Goal: Task Accomplishment & Management: Use online tool/utility

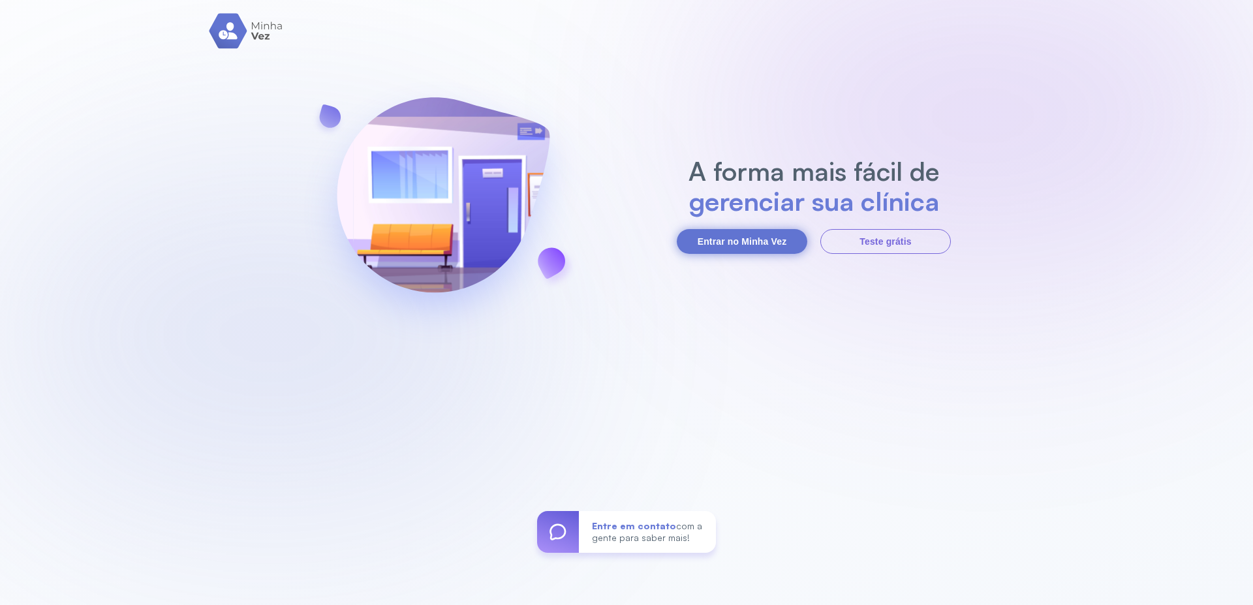
click at [746, 241] on button "Entrar no Minha Vez" at bounding box center [742, 241] width 130 height 25
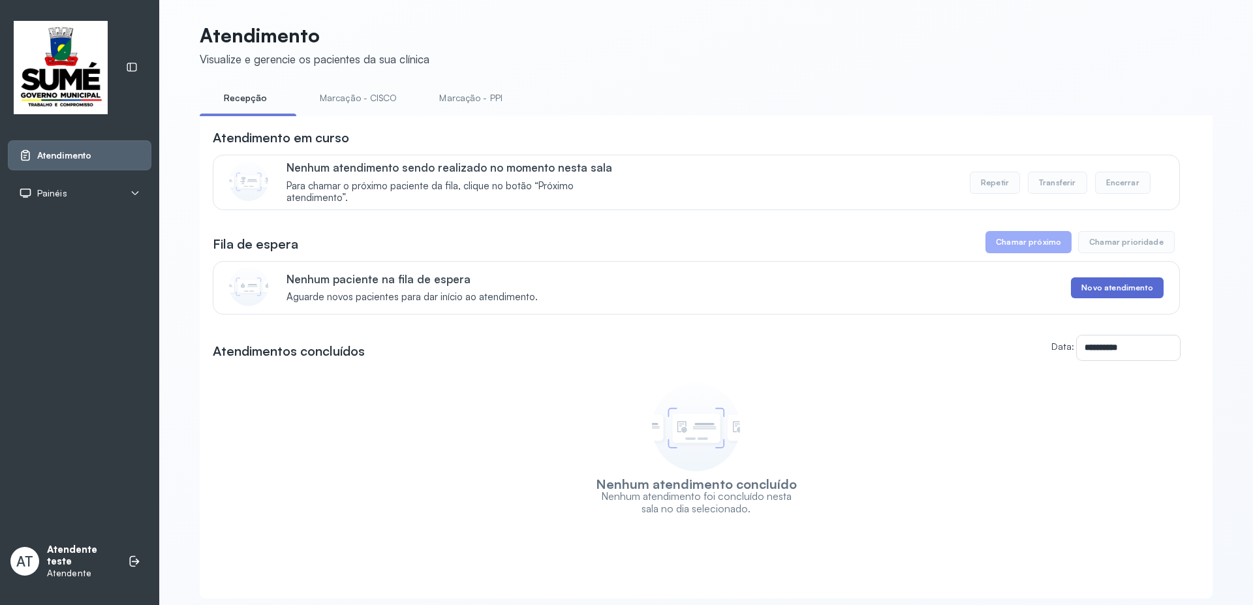
click at [1103, 290] on button "Novo atendimento" at bounding box center [1117, 287] width 92 height 21
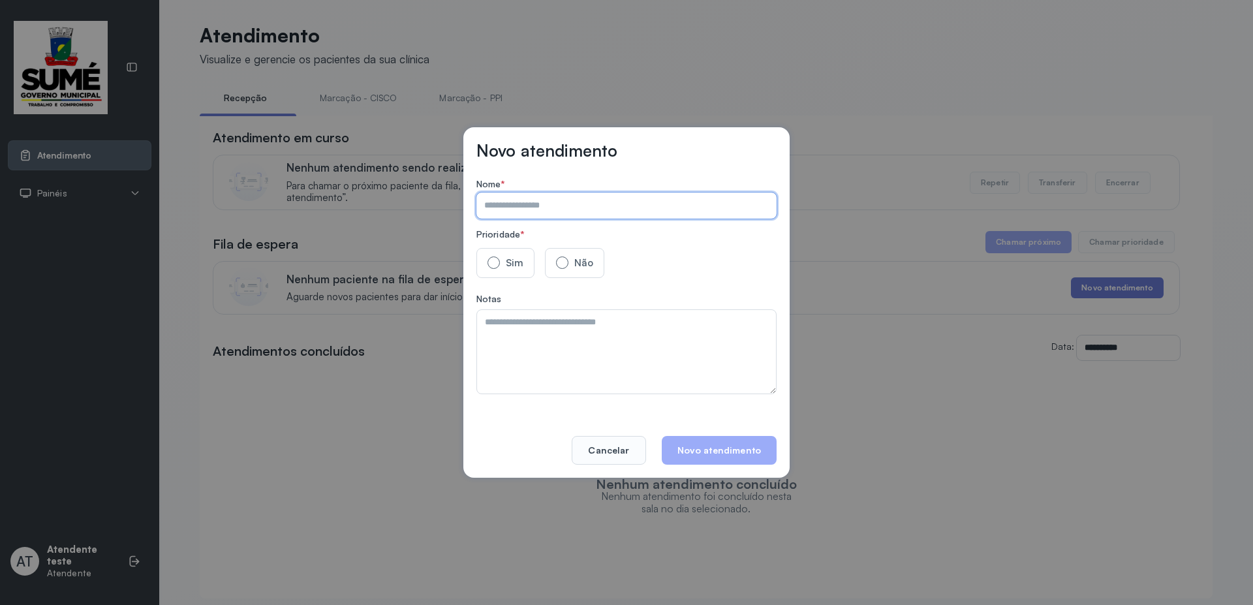
click at [558, 207] on input "text" at bounding box center [623, 205] width 295 height 26
type input "*********"
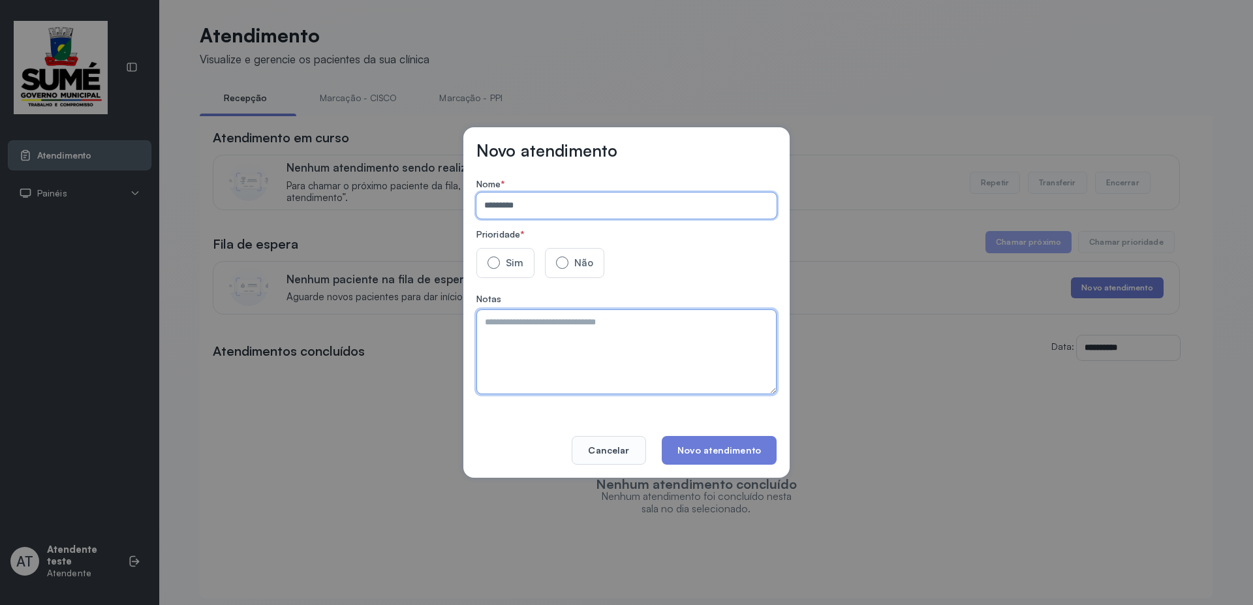
click at [500, 329] on textarea at bounding box center [626, 351] width 300 height 85
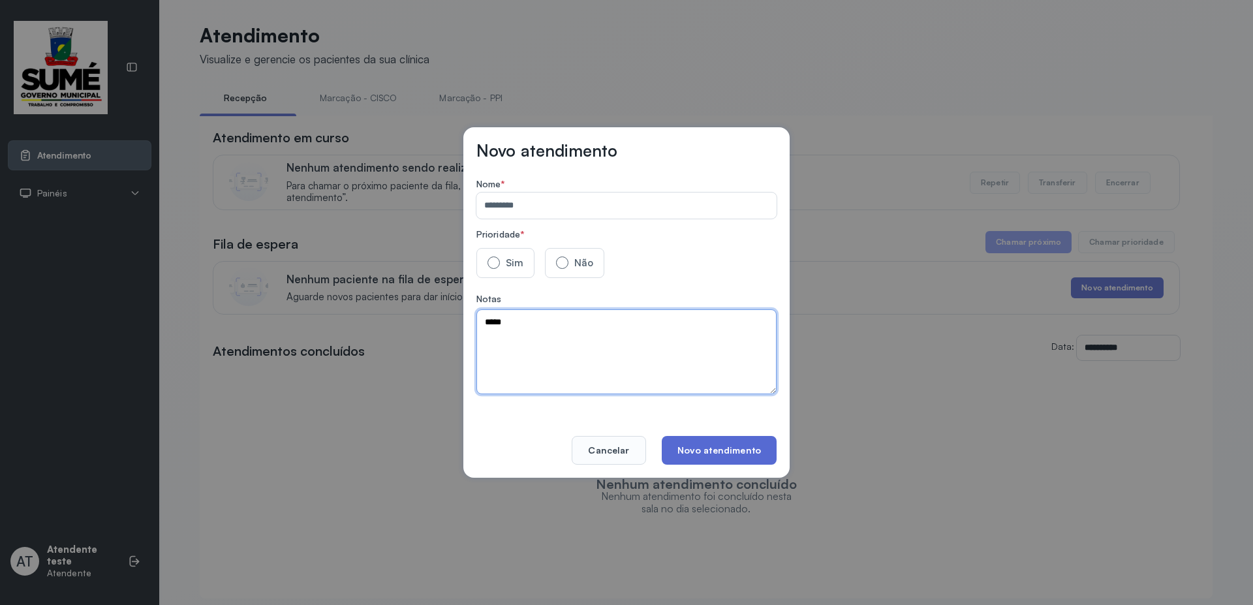
type textarea "*****"
click at [727, 453] on button "Novo atendimento" at bounding box center [719, 450] width 115 height 29
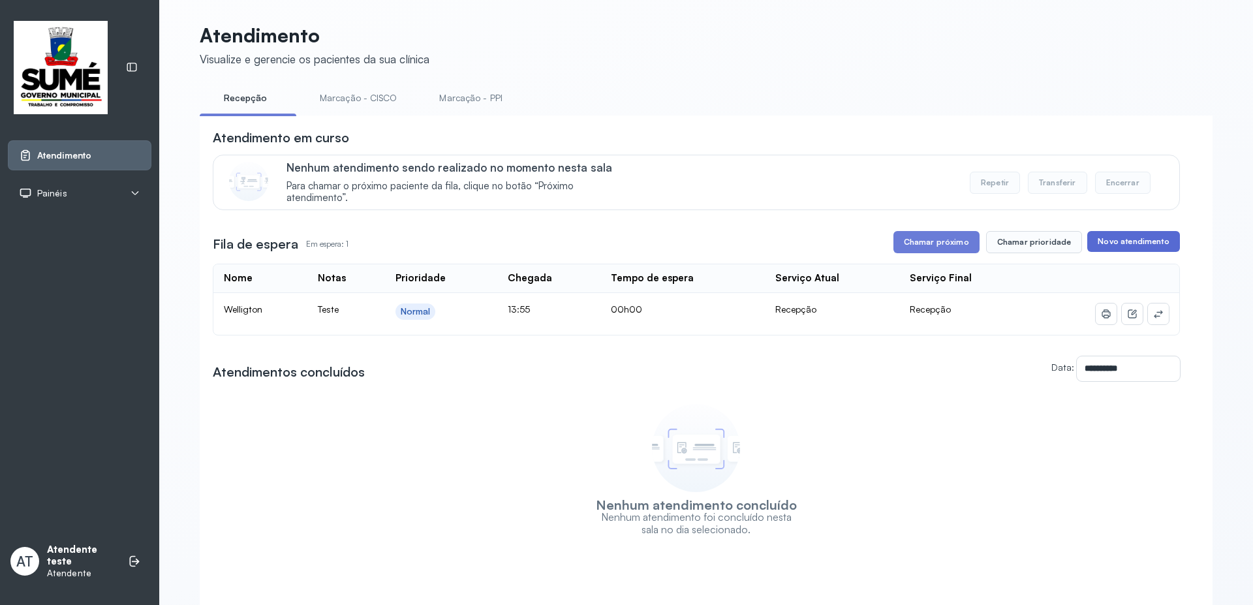
click at [1153, 243] on button "Novo atendimento" at bounding box center [1133, 241] width 92 height 21
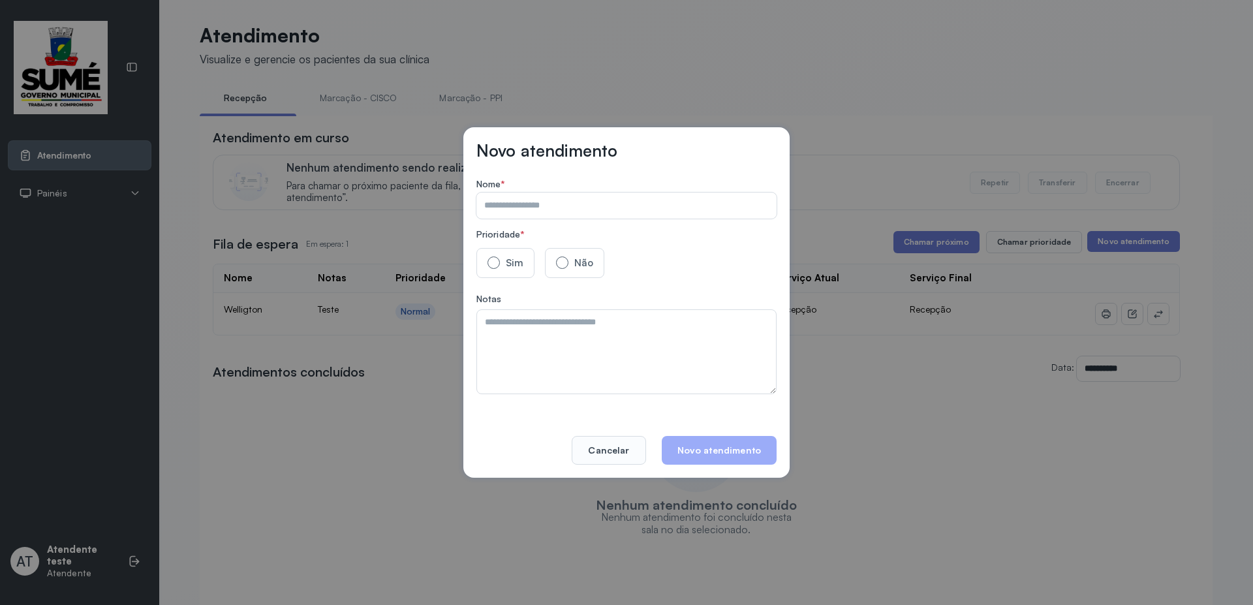
click at [557, 210] on input "text" at bounding box center [623, 205] width 295 height 26
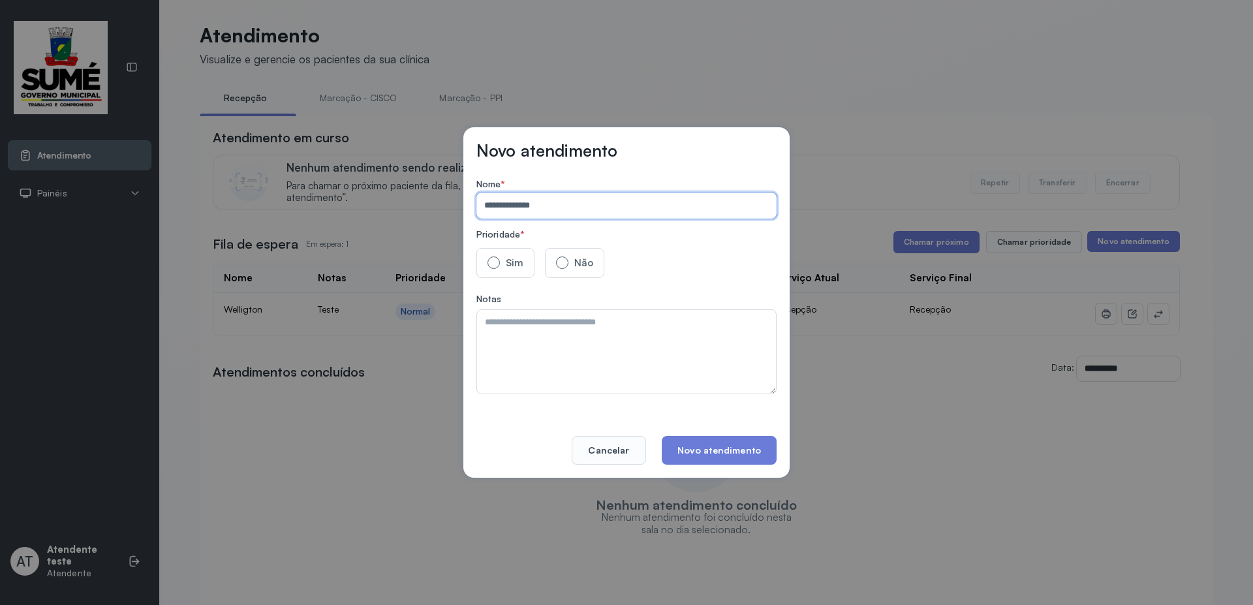
type input "**********"
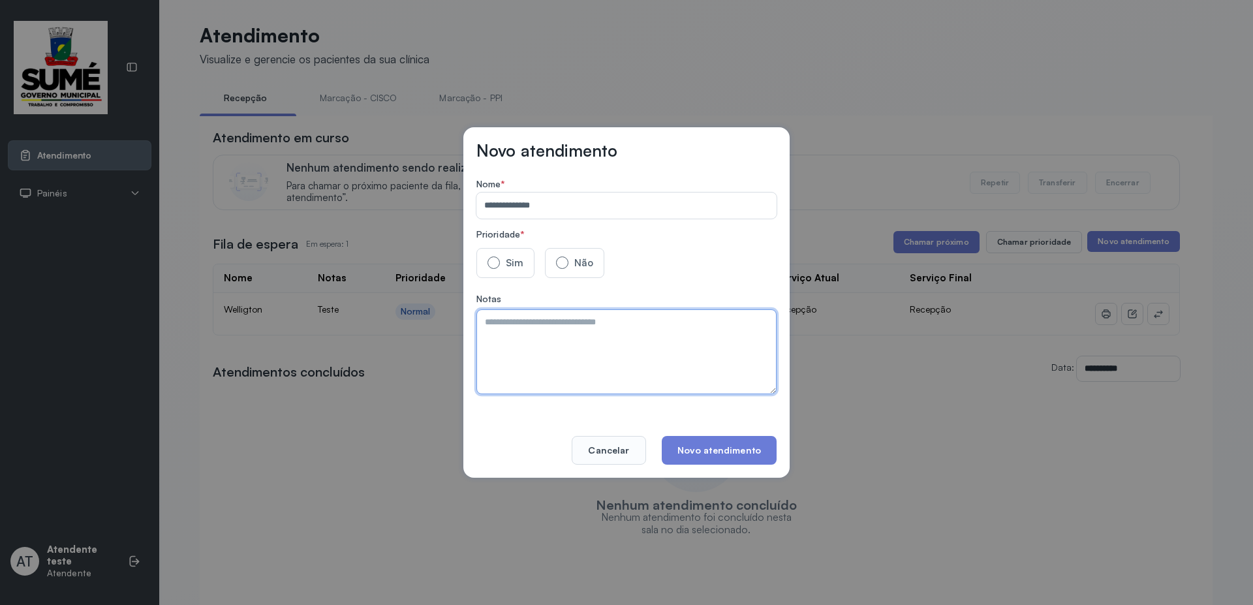
click at [624, 352] on textarea at bounding box center [626, 351] width 300 height 85
type textarea "*******"
click at [695, 447] on button "Novo atendimento" at bounding box center [719, 450] width 115 height 29
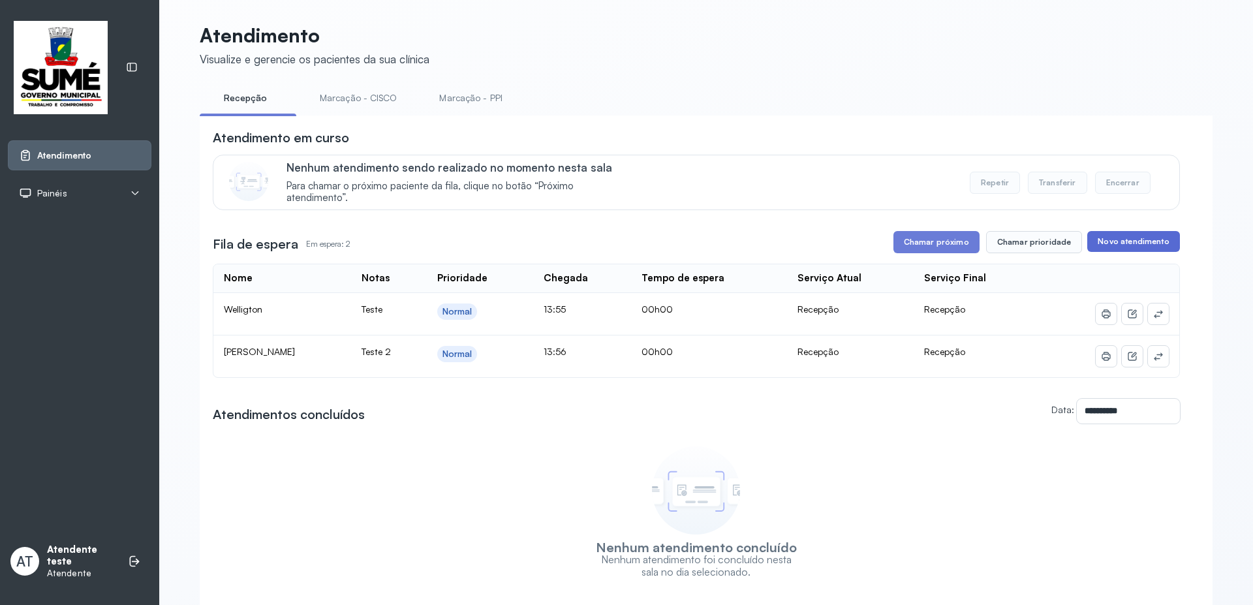
click at [1096, 246] on button "Novo atendimento" at bounding box center [1133, 241] width 92 height 21
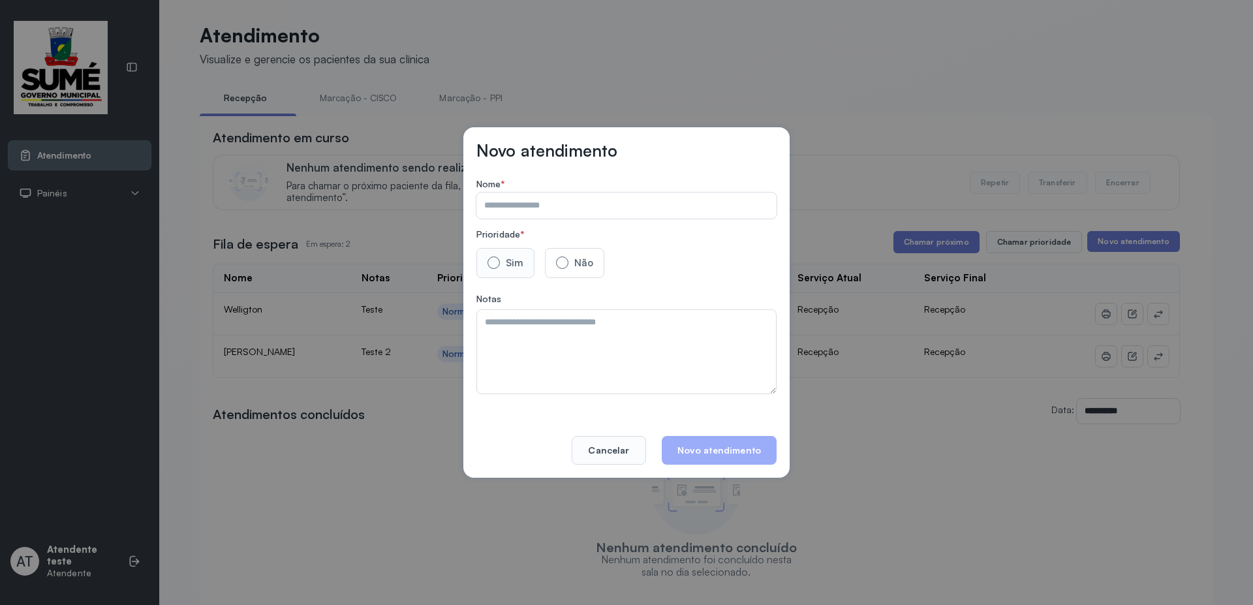
click at [503, 262] on label "Sim" at bounding box center [505, 262] width 36 height 13
click at [502, 212] on input "text" at bounding box center [623, 205] width 295 height 26
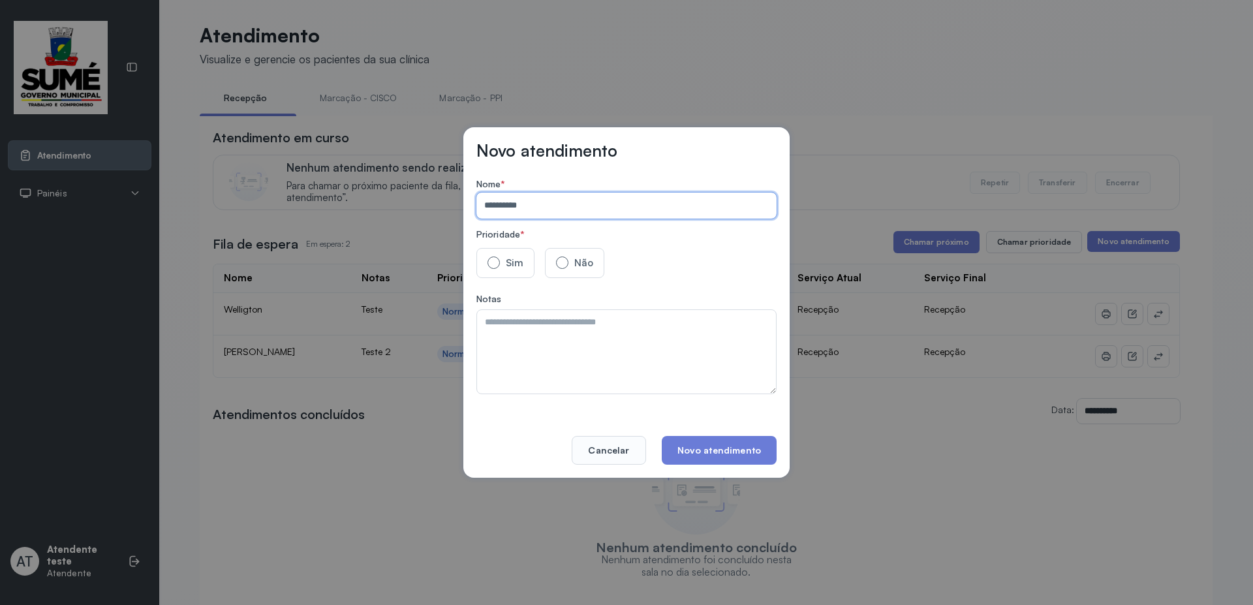
type input "**********"
click at [646, 337] on textarea at bounding box center [626, 351] width 300 height 85
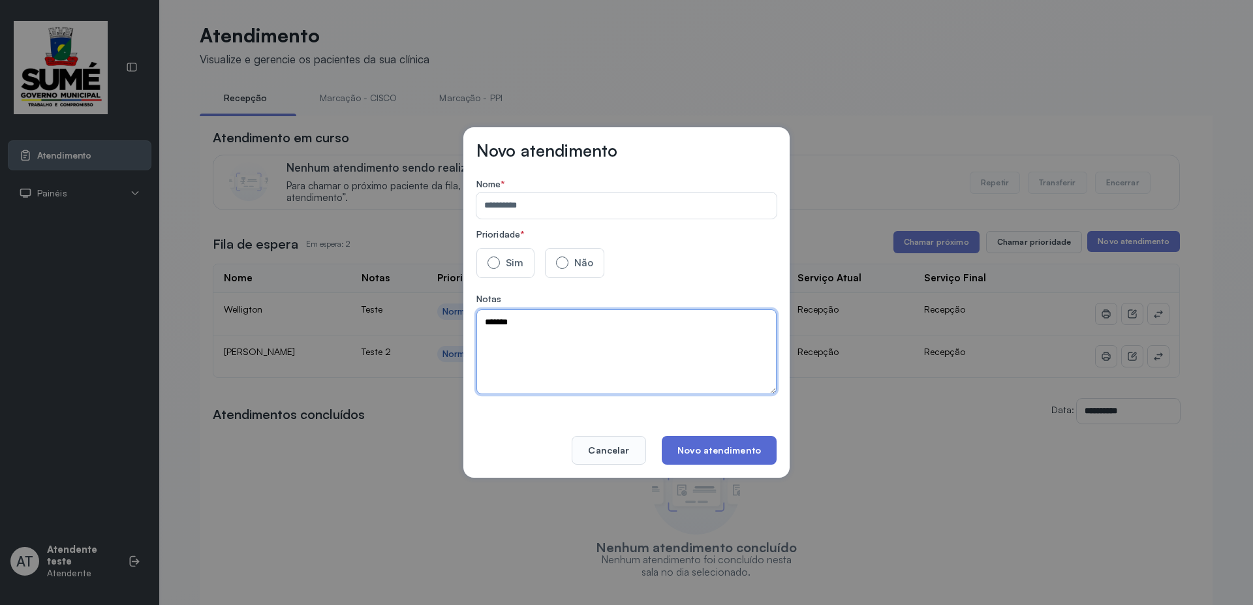
type textarea "*******"
click at [717, 455] on button "Novo atendimento" at bounding box center [719, 450] width 115 height 29
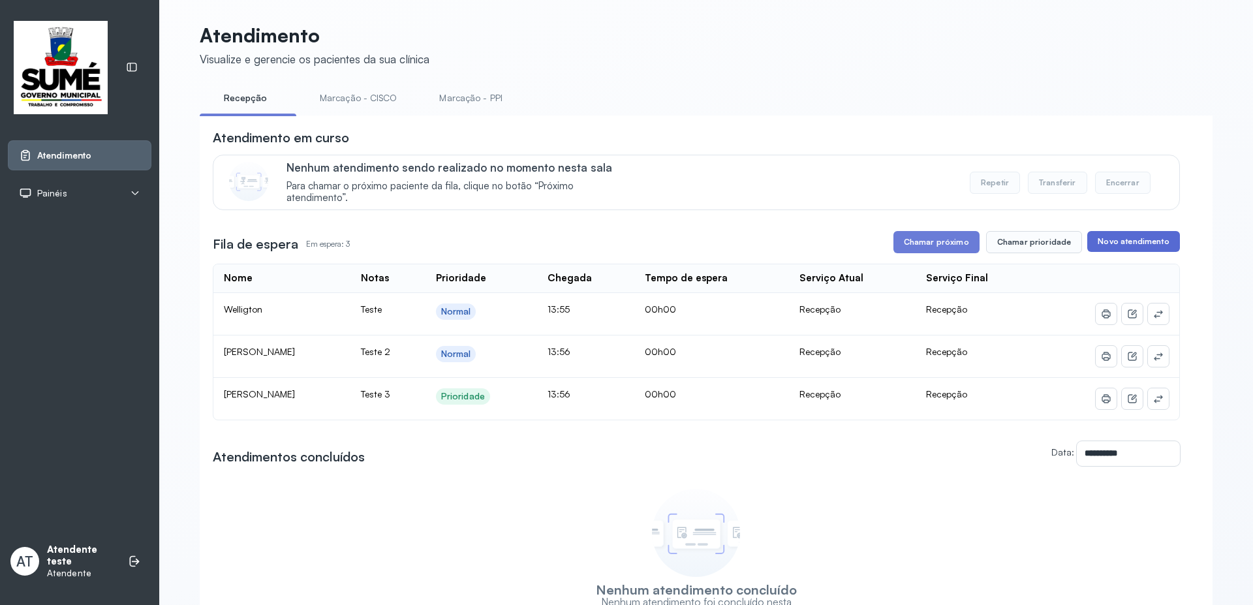
click at [1139, 242] on button "Novo atendimento" at bounding box center [1133, 241] width 92 height 21
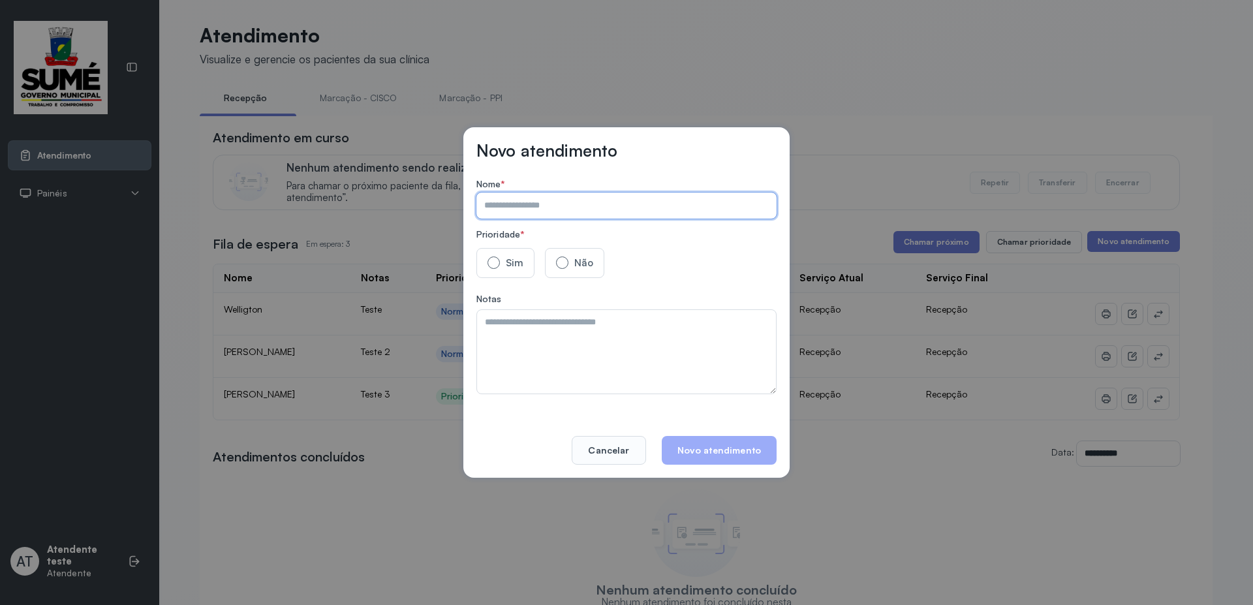
click at [569, 207] on input "text" at bounding box center [623, 205] width 295 height 26
type input "**********"
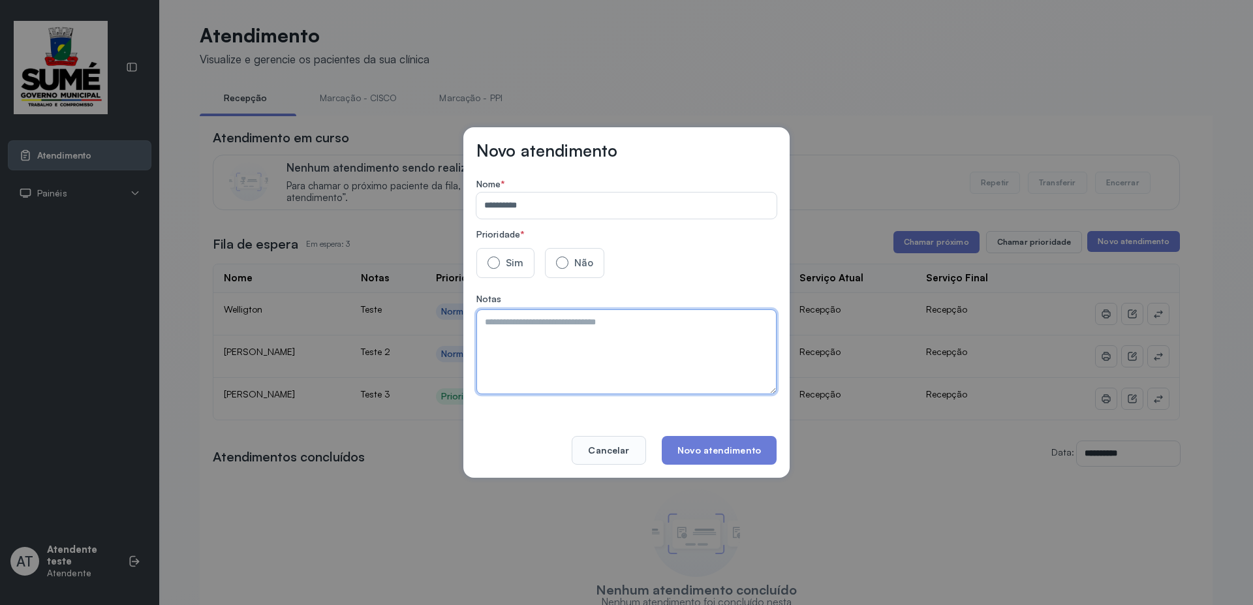
click at [627, 343] on textarea at bounding box center [626, 351] width 300 height 85
type textarea "*******"
click at [697, 448] on button "Novo atendimento" at bounding box center [719, 450] width 115 height 29
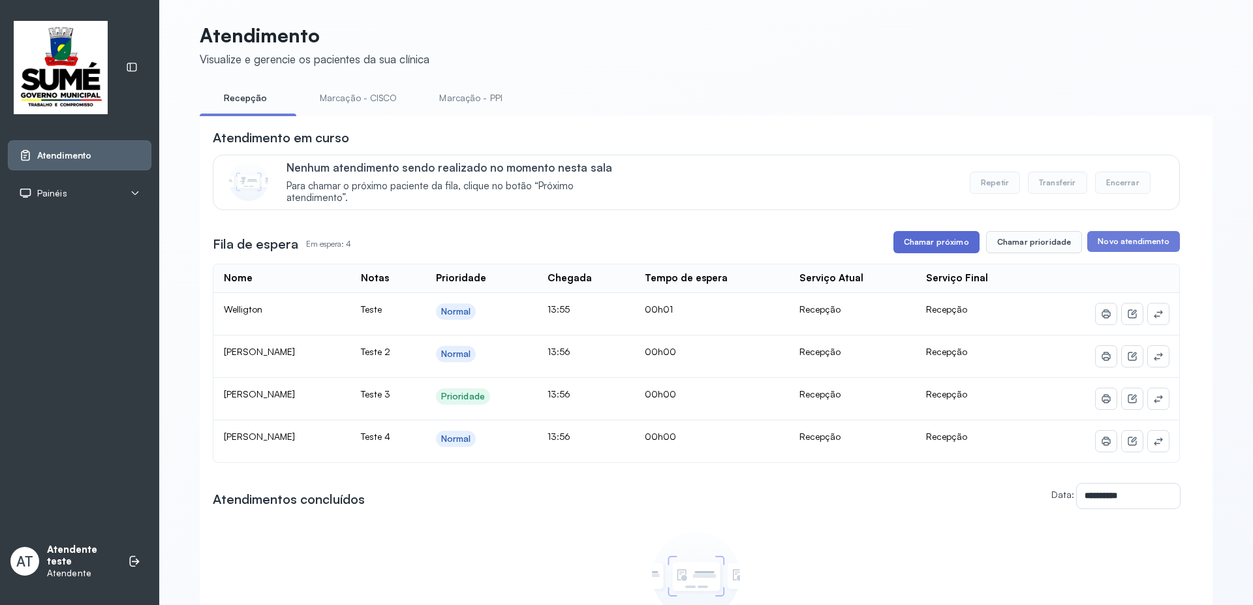
click at [951, 246] on button "Chamar próximo" at bounding box center [936, 242] width 86 height 22
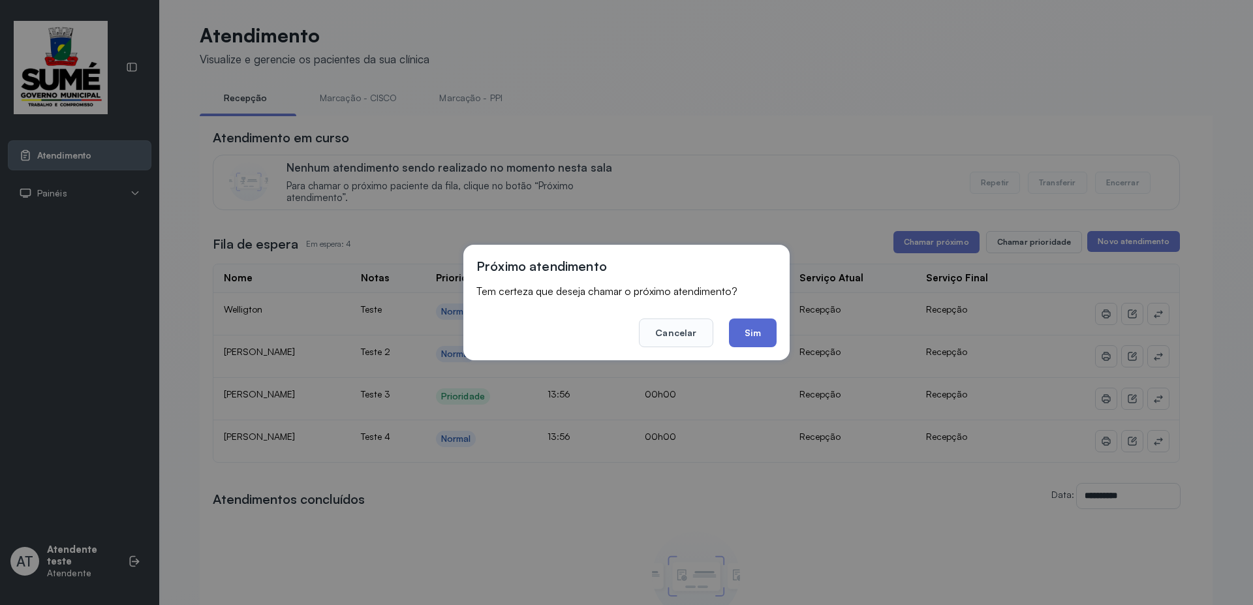
click at [756, 338] on button "Sim" at bounding box center [753, 332] width 48 height 29
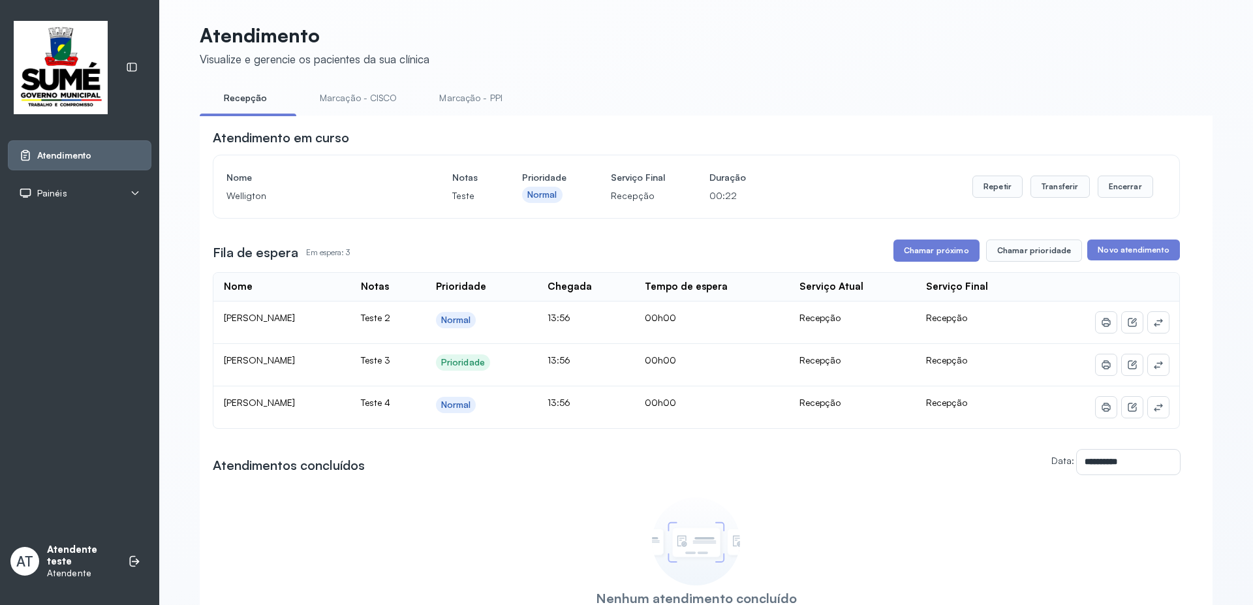
click at [67, 194] on div "Painéis" at bounding box center [79, 193] width 121 height 13
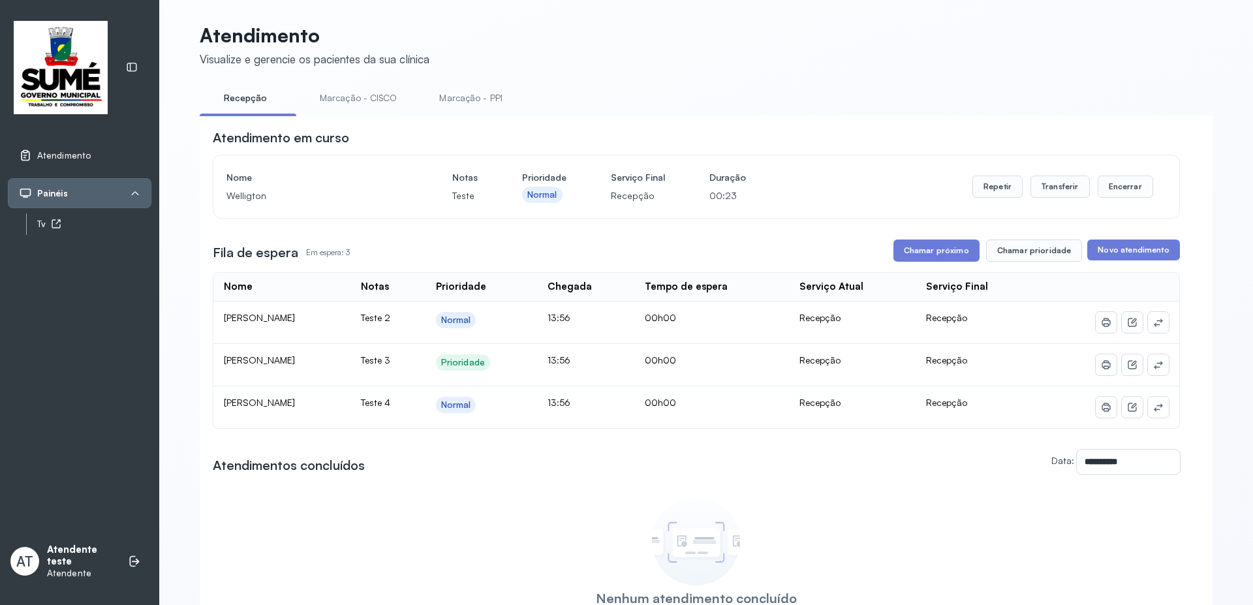
click at [55, 220] on icon at bounding box center [56, 224] width 8 height 8
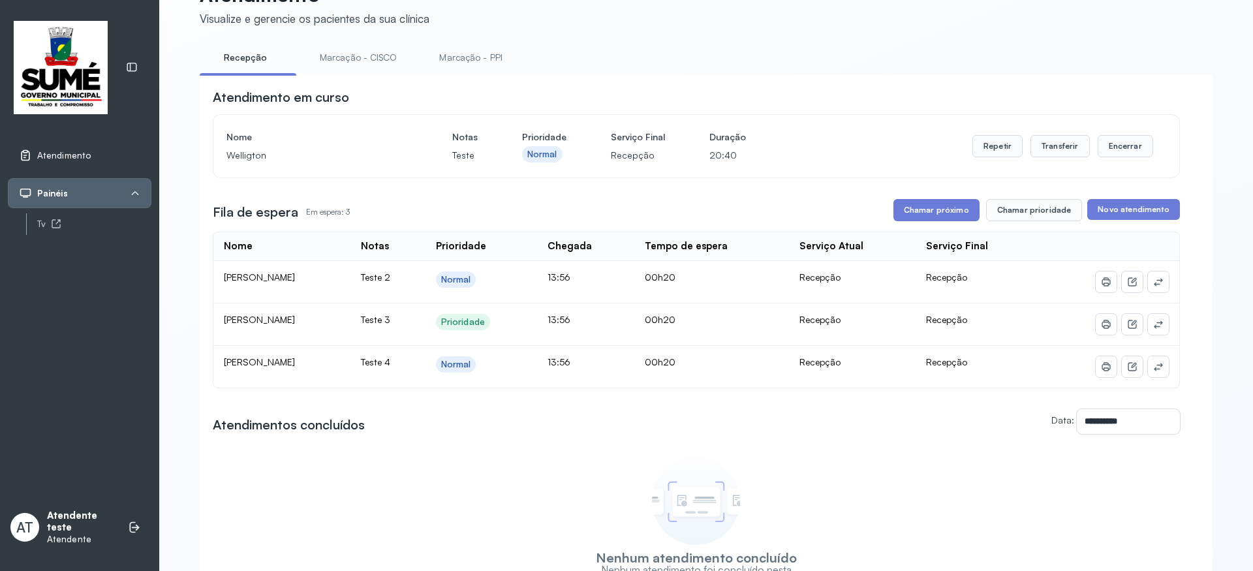
scroll to position [78, 0]
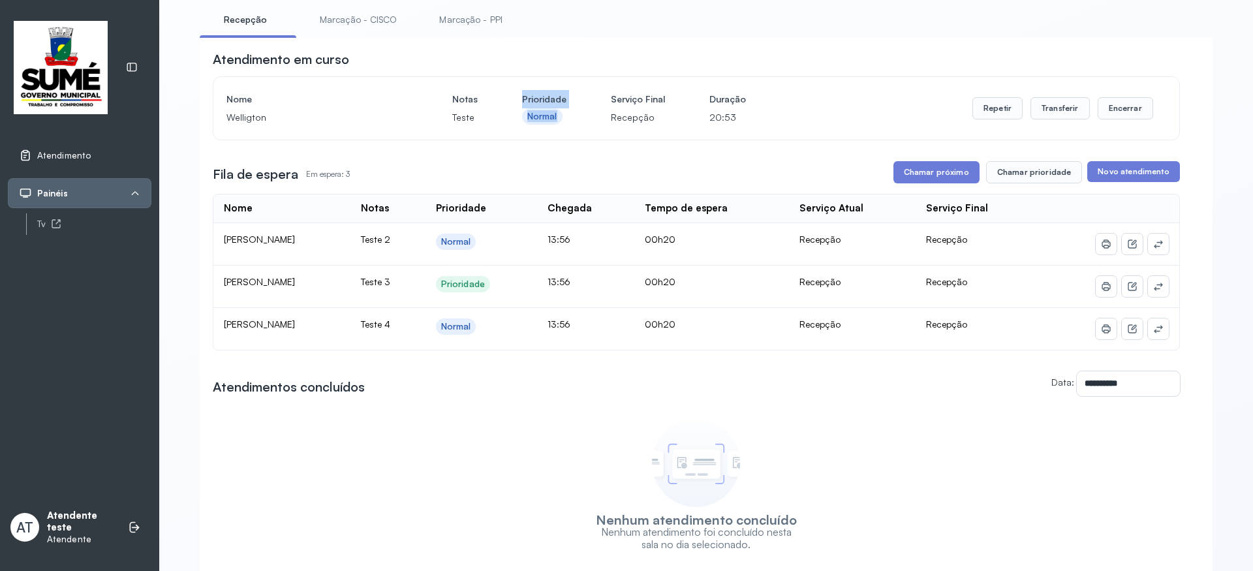
drag, startPoint x: 562, startPoint y: 124, endPoint x: 525, endPoint y: 107, distance: 40.3
click at [519, 106] on div "Nome Welligton Notas Teste Prioridade Normal Serviço Final Recepção Duração 20:…" at bounding box center [696, 108] width 940 height 37
click at [645, 127] on p "Recepção" at bounding box center [638, 117] width 54 height 18
drag, startPoint x: 650, startPoint y: 125, endPoint x: 603, endPoint y: 120, distance: 47.2
click at [603, 120] on div "Nome Welligton Notas Teste Prioridade Normal Serviço Final Recepção Duração 20:…" at bounding box center [696, 108] width 940 height 37
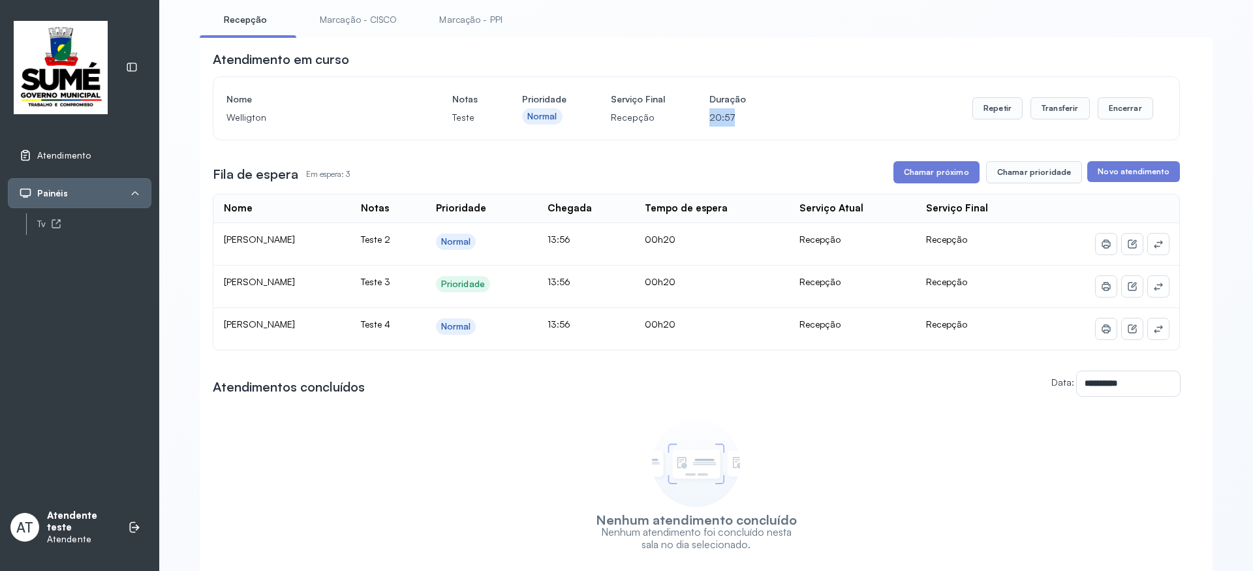
drag, startPoint x: 729, startPoint y: 123, endPoint x: 688, endPoint y: 119, distance: 41.3
click at [688, 119] on div "Nome Welligton Notas Teste Prioridade Normal Serviço Final Recepção Duração 20:…" at bounding box center [696, 108] width 940 height 37
click at [1009, 112] on button "Repetir" at bounding box center [997, 108] width 50 height 22
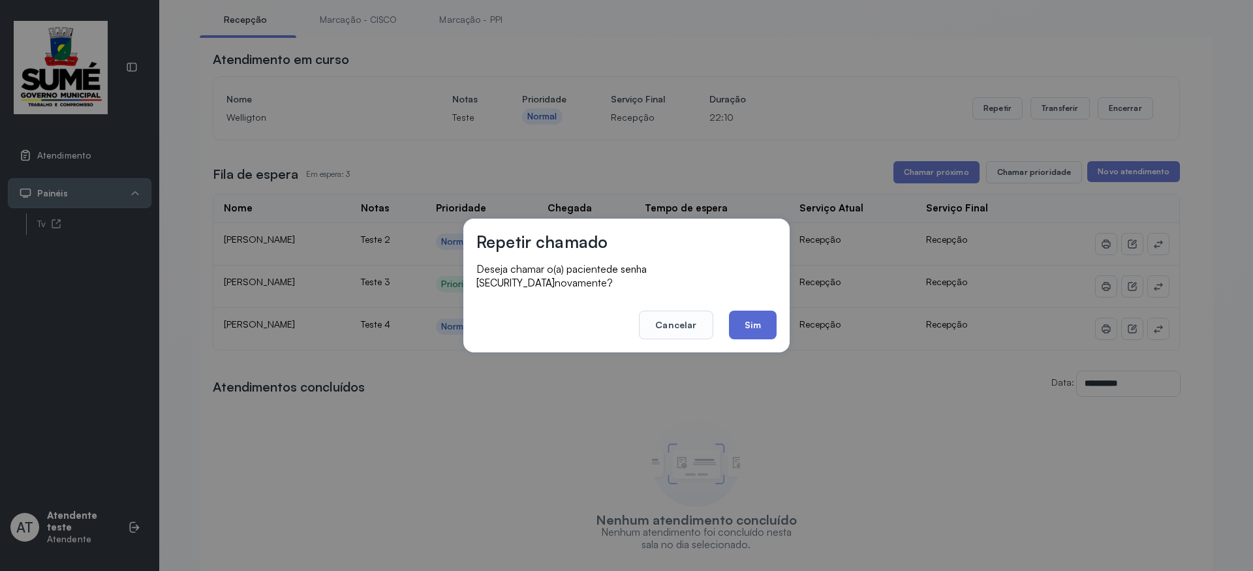
click at [748, 314] on button "Sim" at bounding box center [753, 325] width 48 height 29
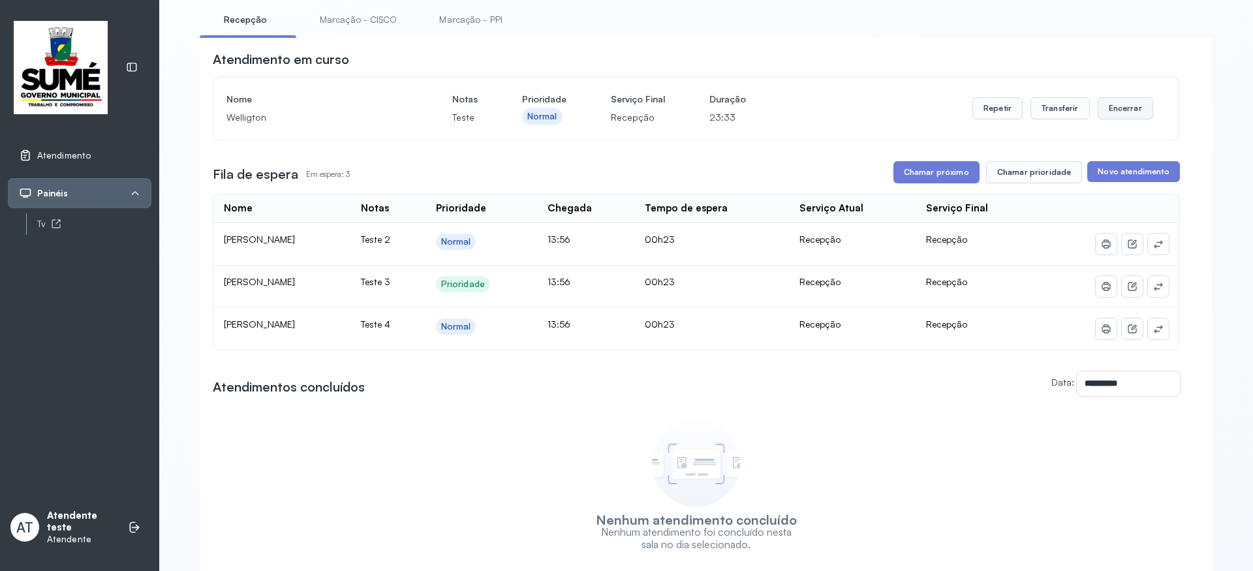
click at [1124, 115] on button "Encerrar" at bounding box center [1124, 108] width 55 height 22
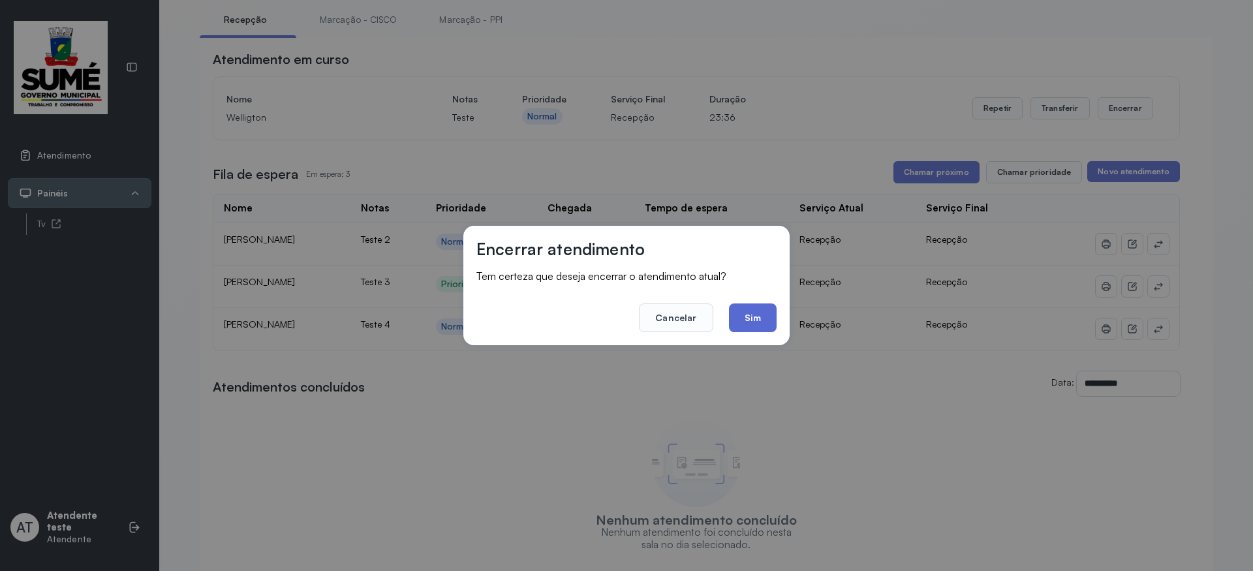
click at [762, 317] on button "Sim" at bounding box center [753, 317] width 48 height 29
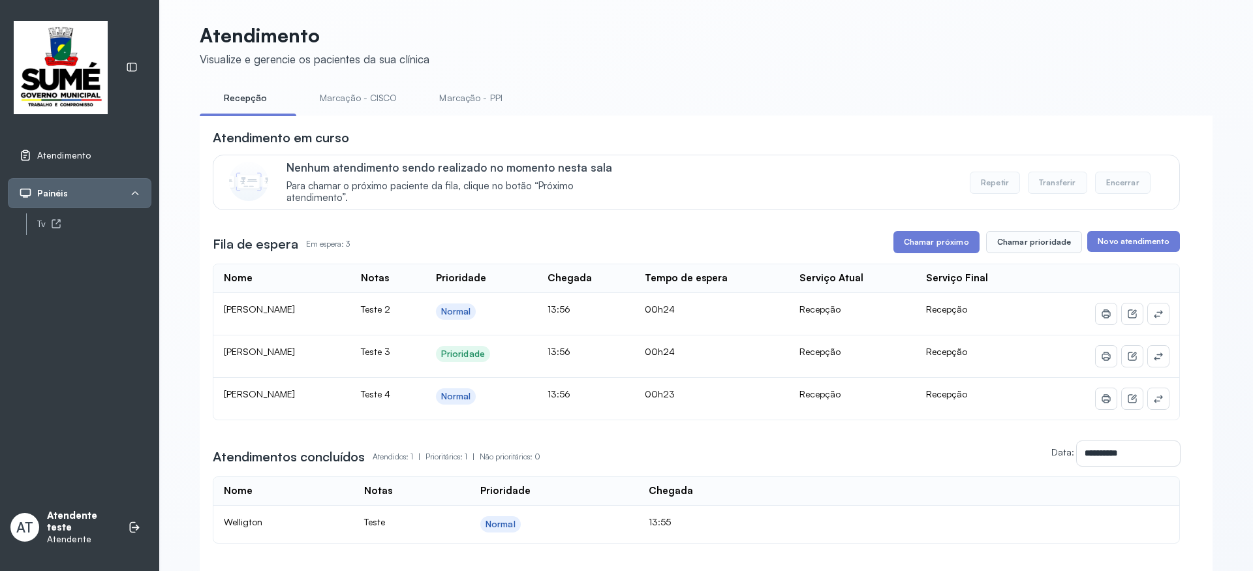
scroll to position [106, 0]
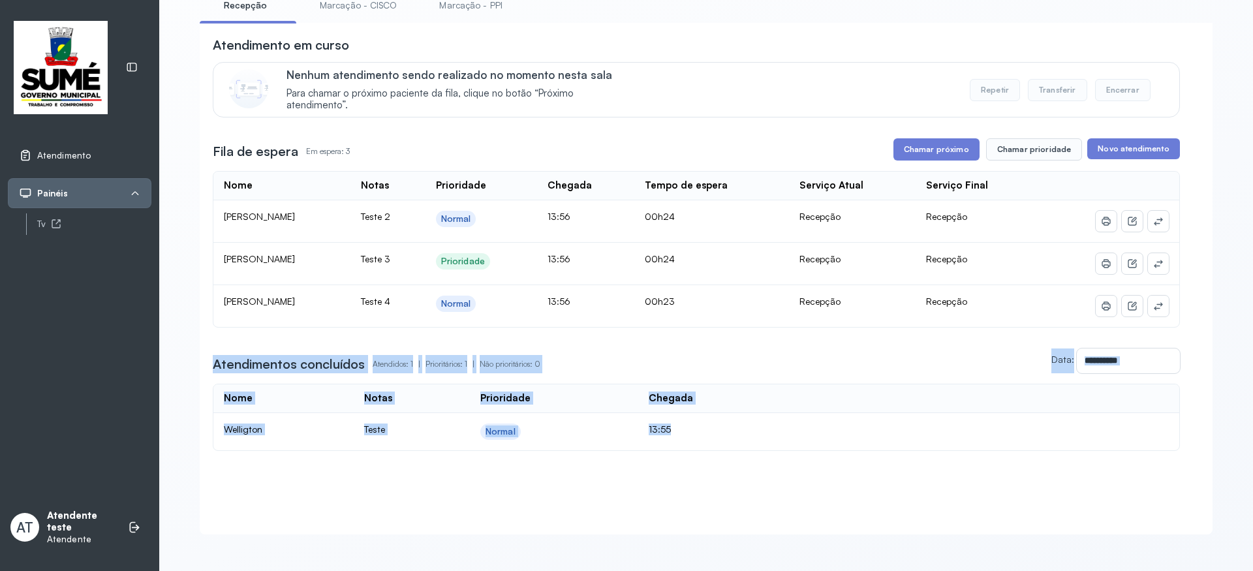
drag, startPoint x: 197, startPoint y: 349, endPoint x: 750, endPoint y: 412, distance: 556.2
click at [747, 418] on div "**********" at bounding box center [706, 278] width 1013 height 511
click at [750, 413] on td "13:55" at bounding box center [715, 431] width 155 height 37
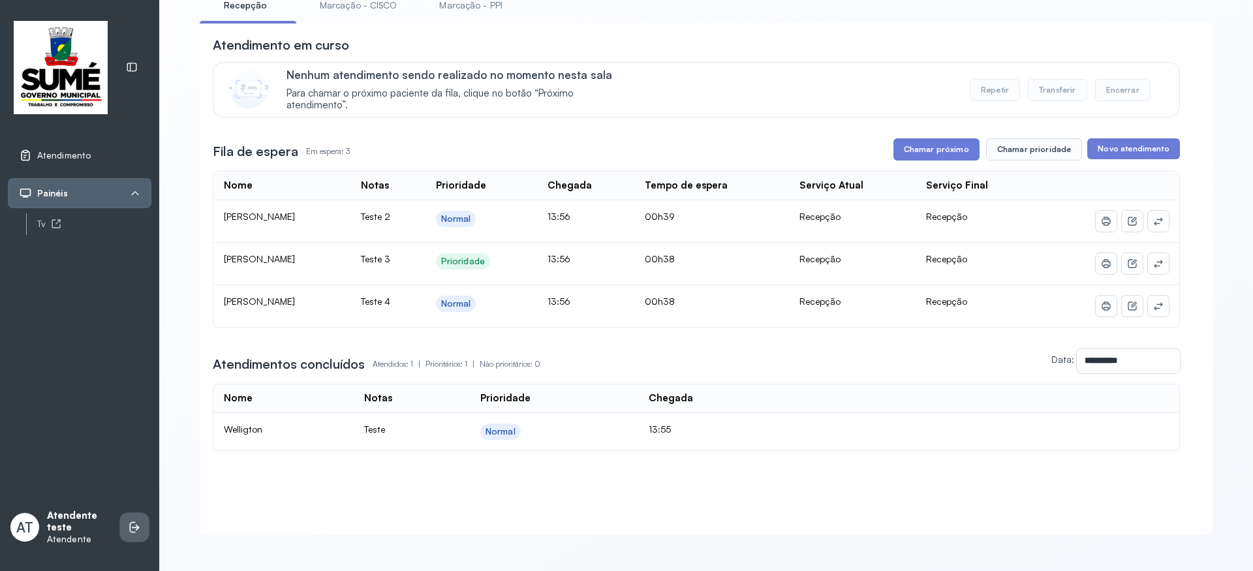
click at [130, 527] on icon at bounding box center [133, 526] width 6 height 11
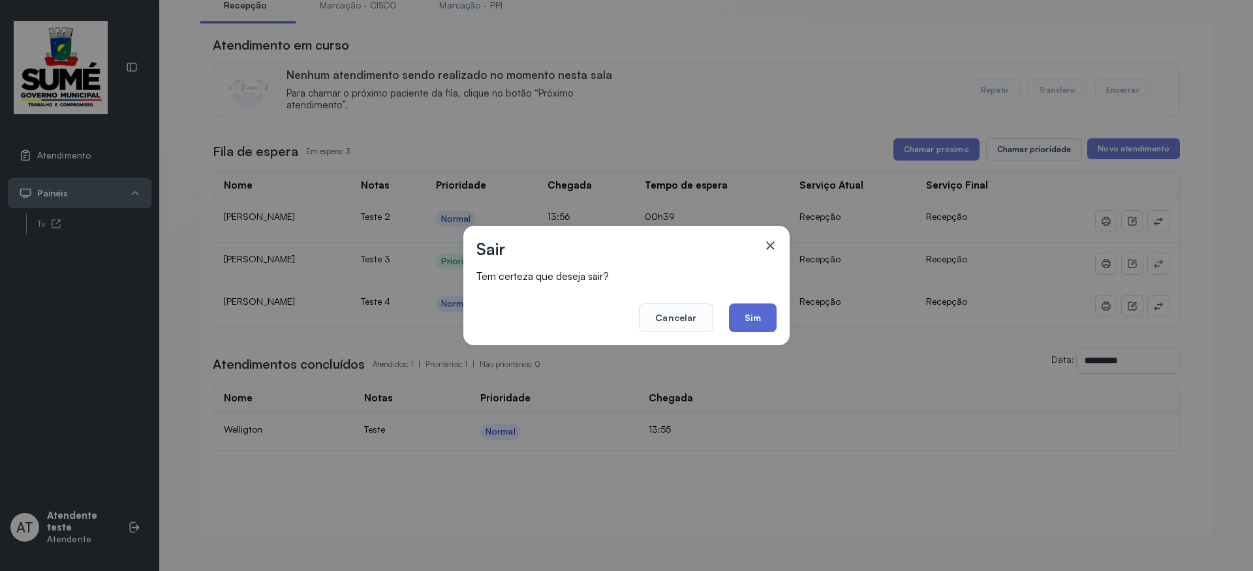
click at [761, 318] on button "Sim" at bounding box center [753, 317] width 48 height 29
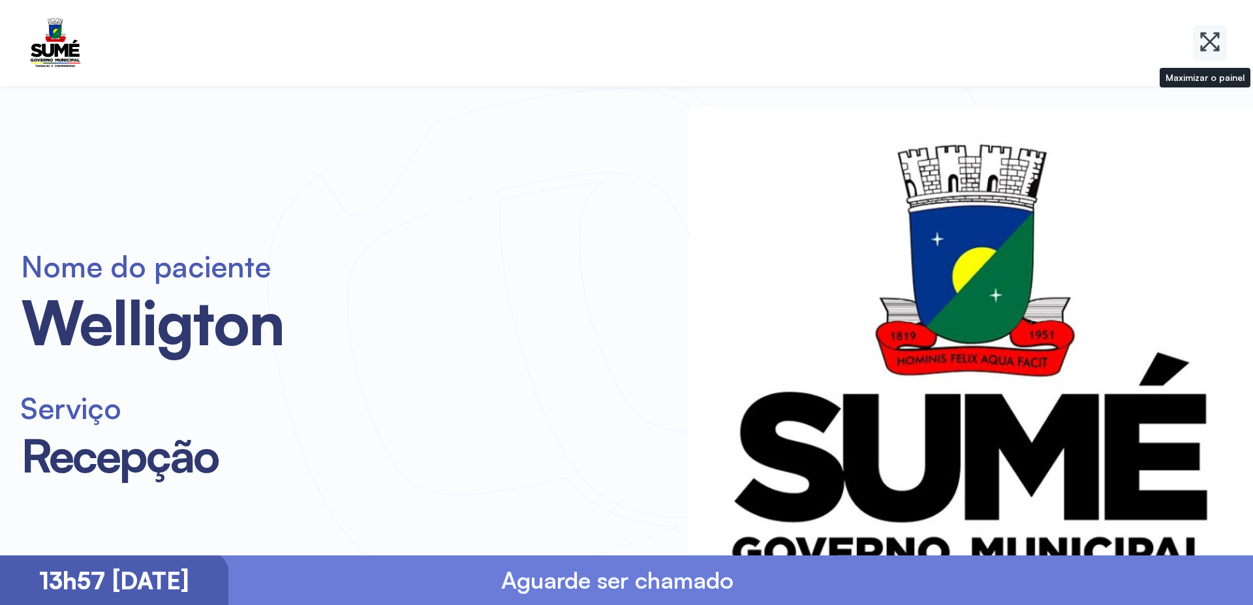
click at [1206, 48] on icon at bounding box center [1209, 41] width 23 height 23
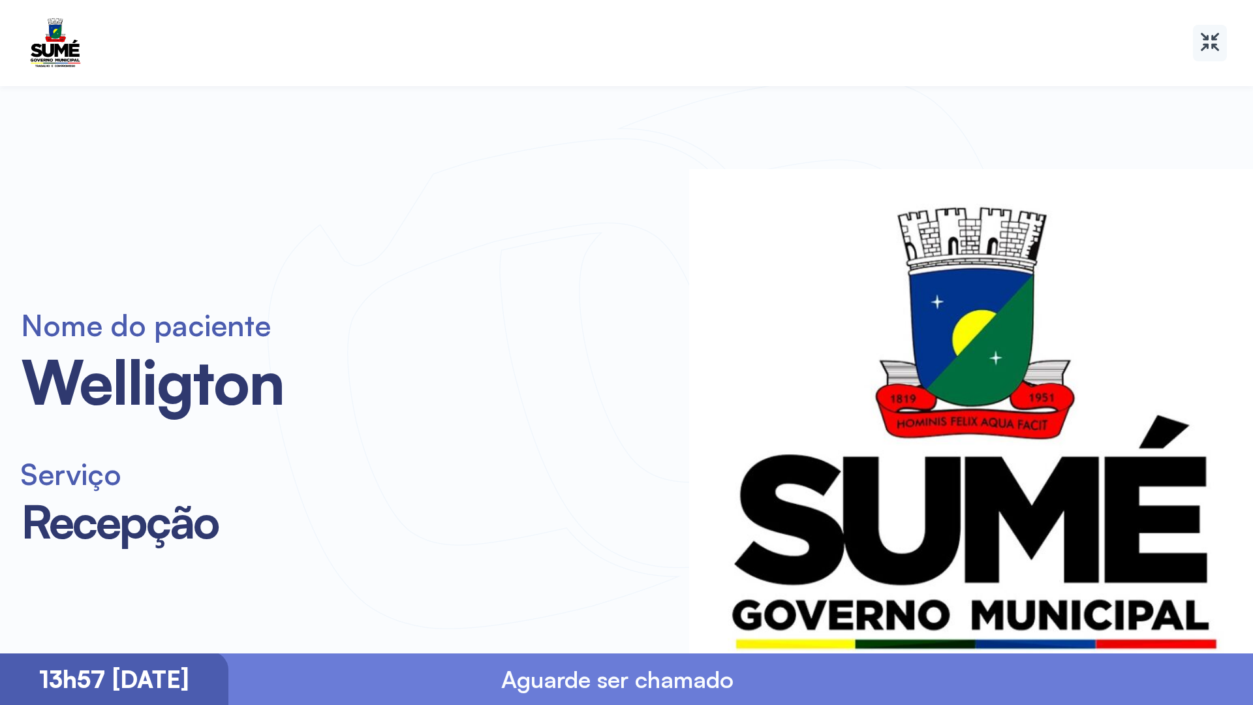
click at [1209, 47] on icon at bounding box center [1209, 41] width 23 height 23
